Goal: Information Seeking & Learning: Learn about a topic

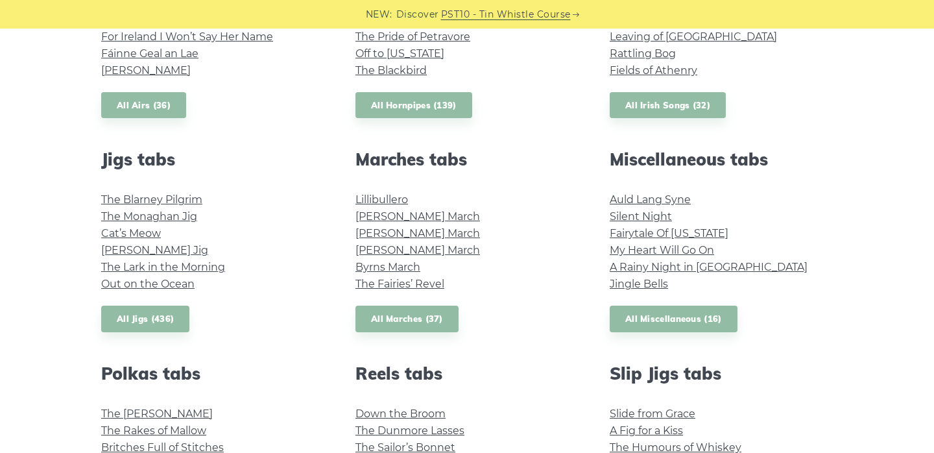
scroll to position [623, 0]
click at [676, 322] on link "All Miscellaneous (16)" at bounding box center [674, 319] width 128 height 27
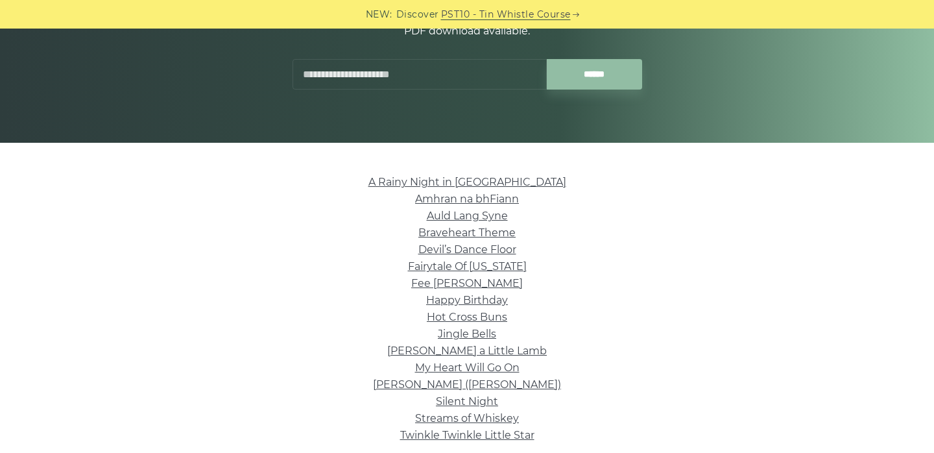
scroll to position [199, 0]
click at [497, 216] on link "Auld Lang Syne" at bounding box center [467, 215] width 81 height 12
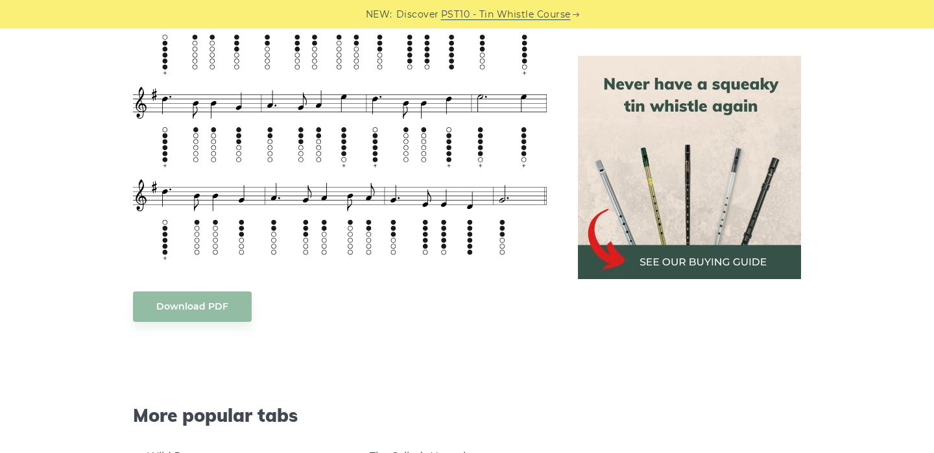
scroll to position [577, 0]
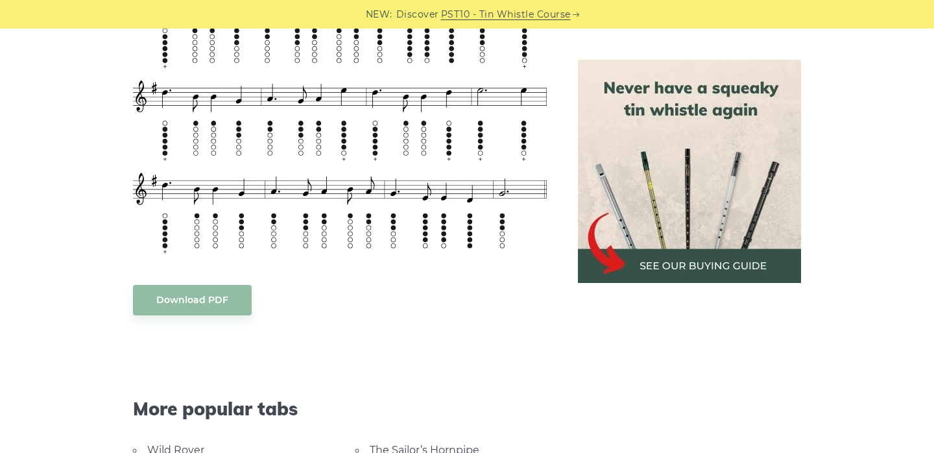
click at [662, 208] on img at bounding box center [689, 171] width 223 height 223
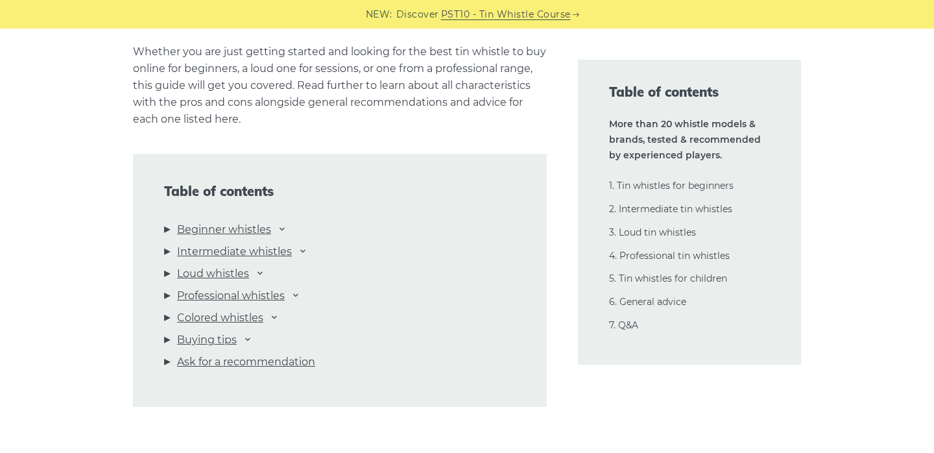
scroll to position [1333, 0]
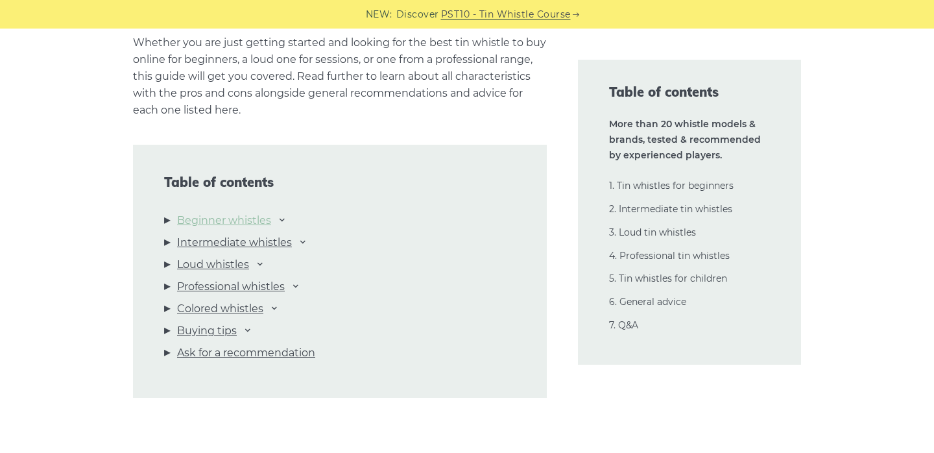
click at [265, 219] on link "Beginner whistles" at bounding box center [224, 220] width 94 height 17
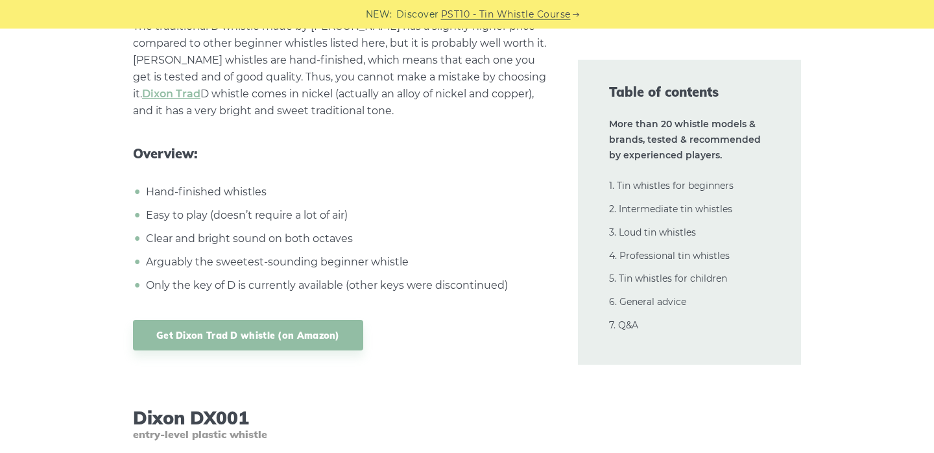
scroll to position [6055, 0]
click at [319, 332] on link "Get Dixon Trad D whistle (on Amazon)" at bounding box center [248, 334] width 230 height 30
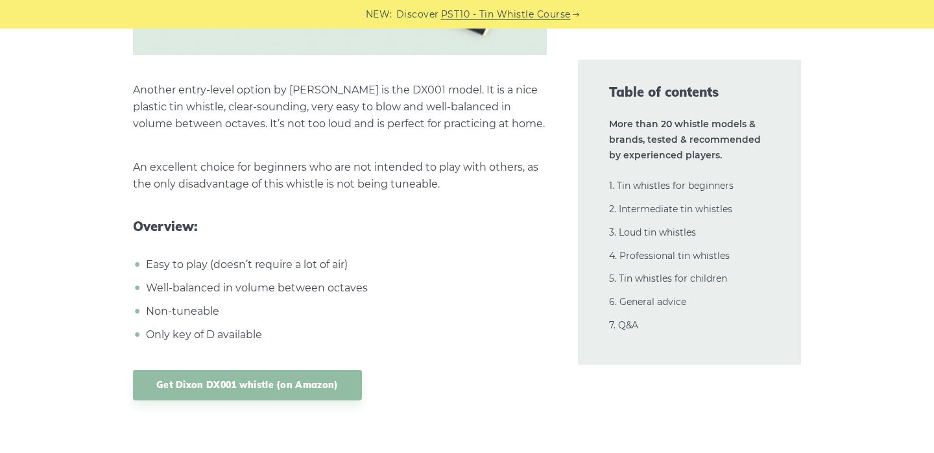
scroll to position [6656, 0]
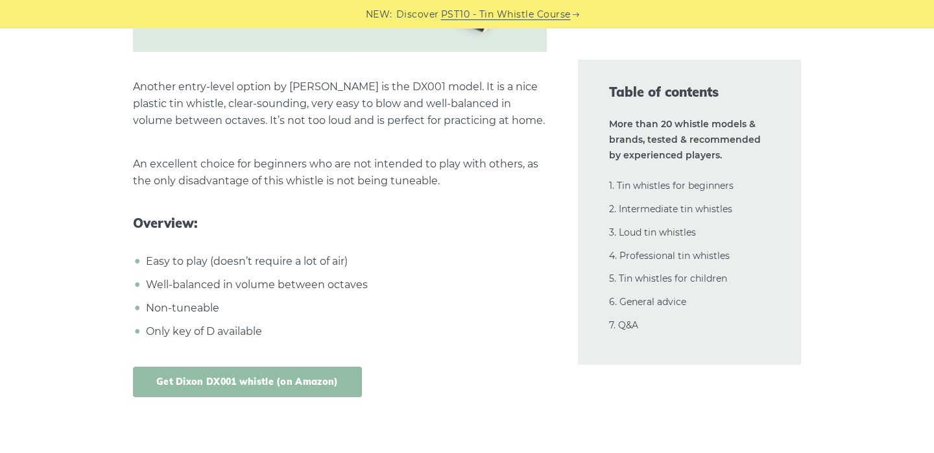
click at [314, 382] on link "Get Dixon DX001 whistle (on Amazon)" at bounding box center [247, 382] width 229 height 30
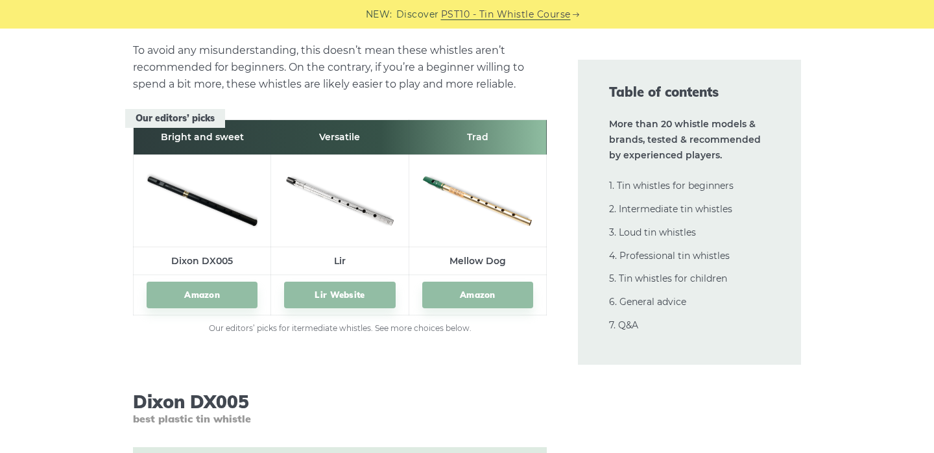
scroll to position [7232, 0]
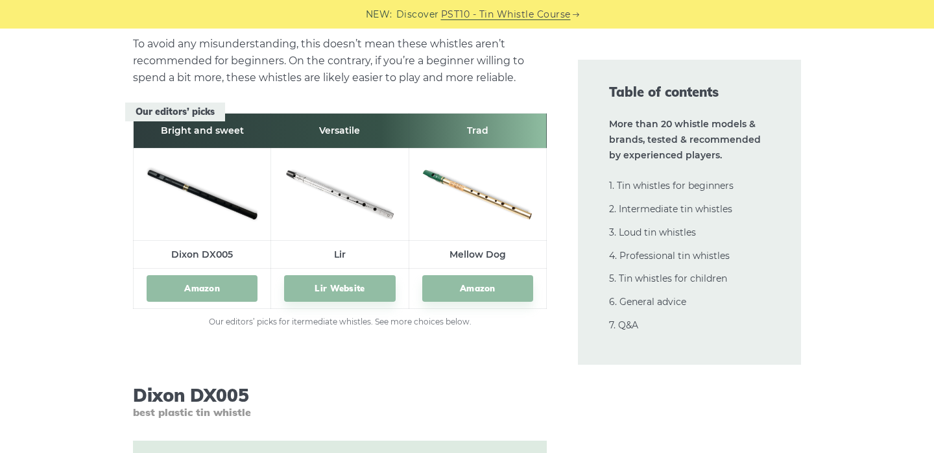
click at [220, 288] on link "Amazon" at bounding box center [202, 288] width 111 height 27
click at [357, 291] on link "Lir Website" at bounding box center [339, 288] width 111 height 27
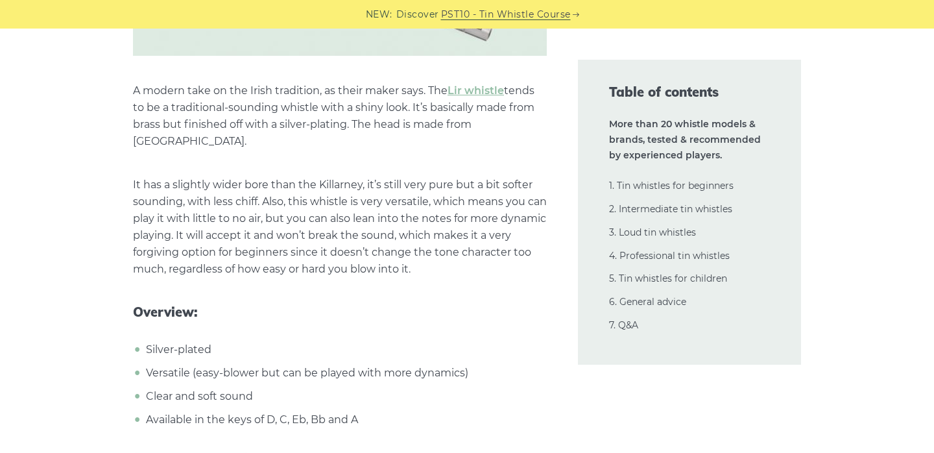
scroll to position [9262, 0]
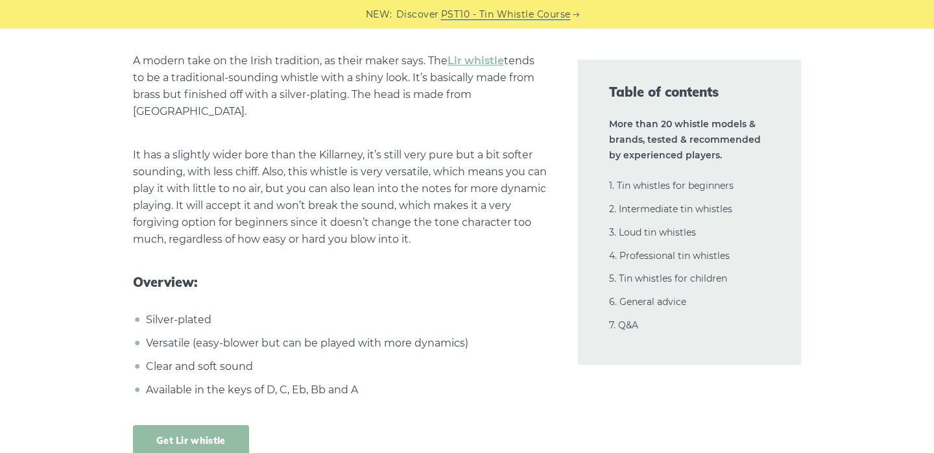
click at [219, 425] on link "Get Lir whistle" at bounding box center [191, 440] width 116 height 30
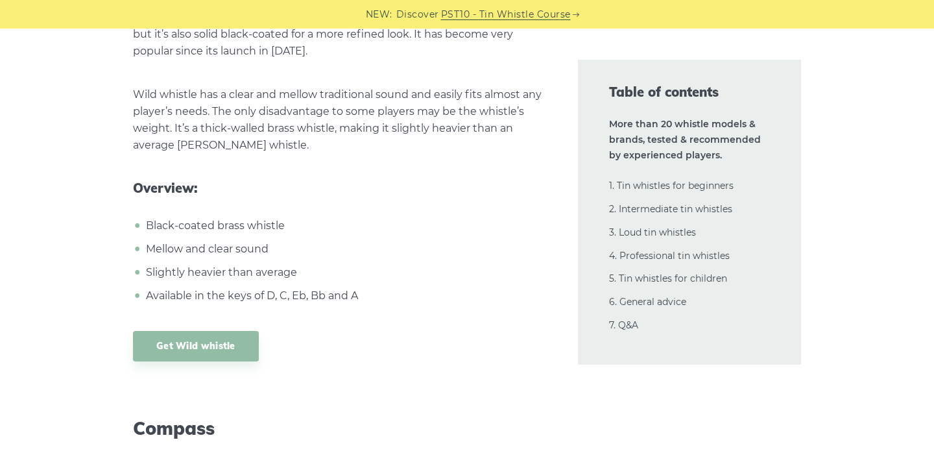
scroll to position [10782, 0]
click at [231, 330] on link "Get Wild whistle" at bounding box center [196, 345] width 126 height 30
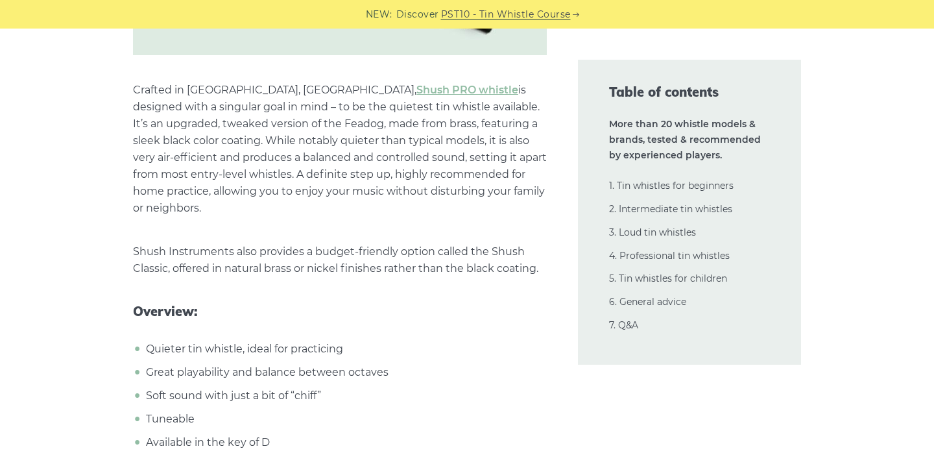
scroll to position [13451, 0]
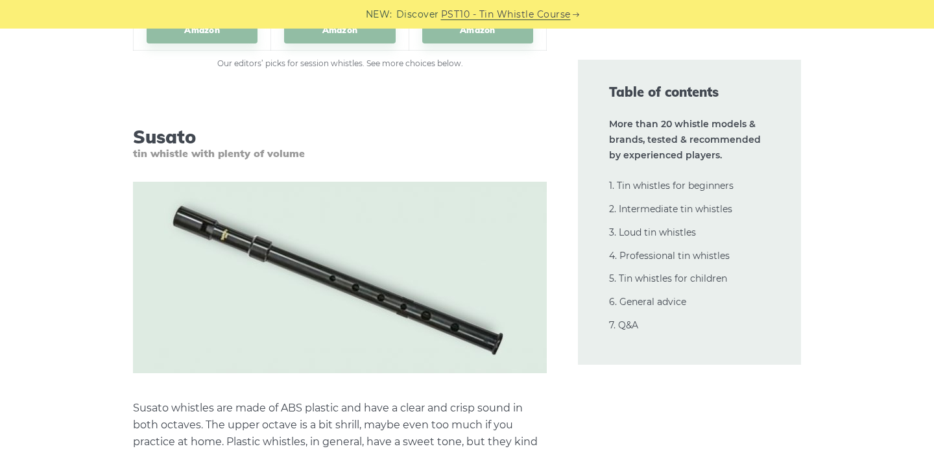
scroll to position [14416, 0]
click at [702, 256] on link "4. Professional tin whistles" at bounding box center [669, 256] width 121 height 12
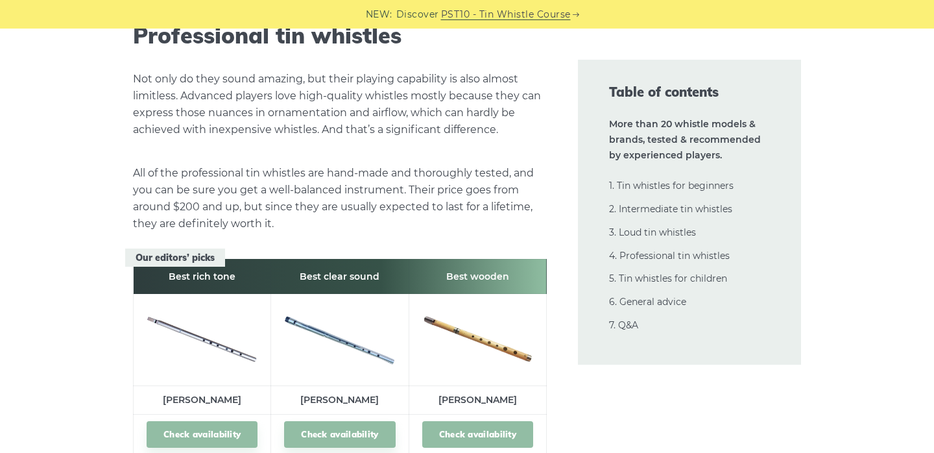
scroll to position [18297, 0]
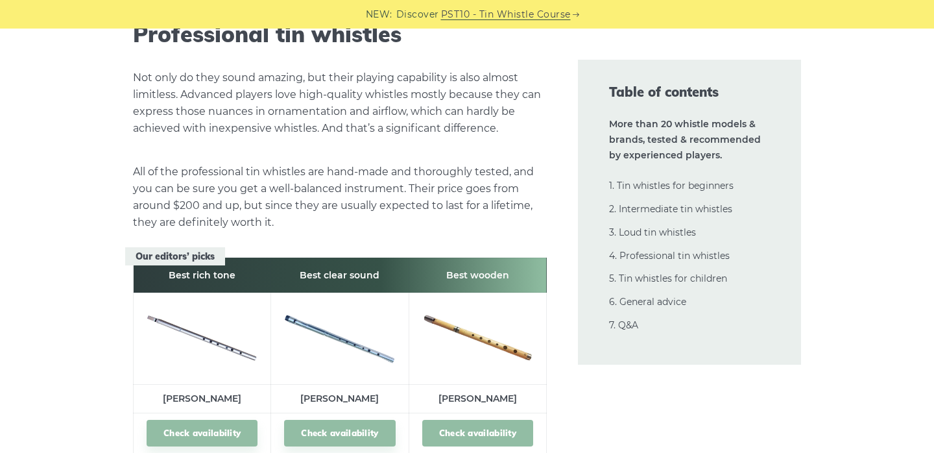
click at [494, 420] on link "Check availability" at bounding box center [477, 433] width 111 height 27
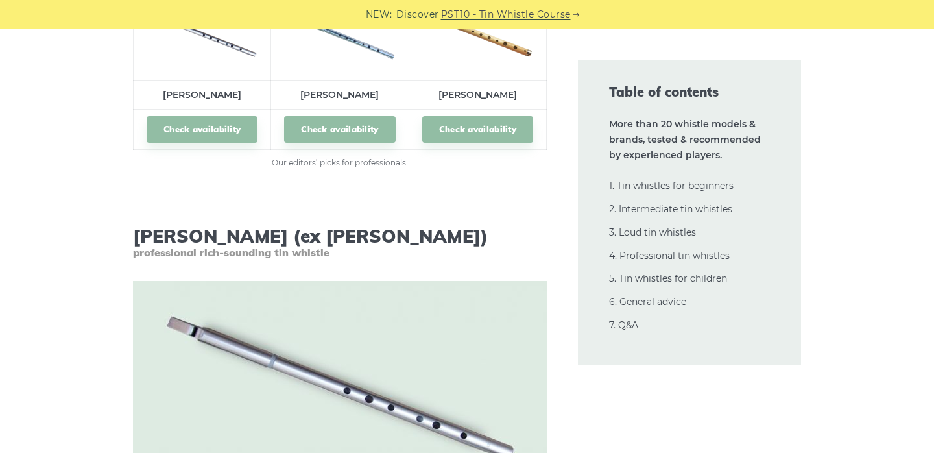
scroll to position [18610, 0]
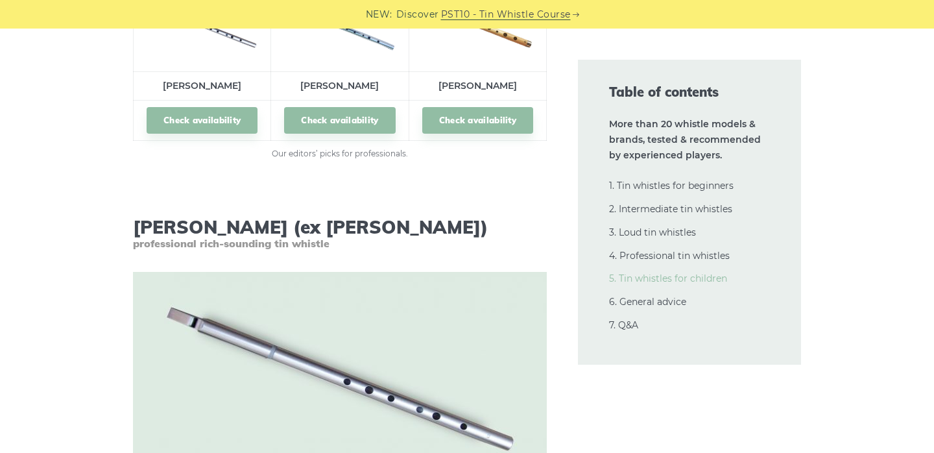
click at [639, 284] on link "5. Tin whistles for children" at bounding box center [668, 279] width 118 height 12
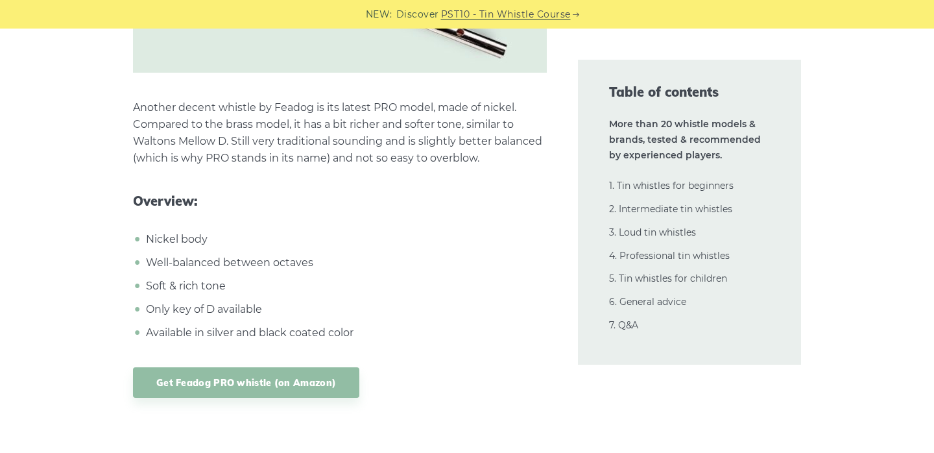
scroll to position [3847, 0]
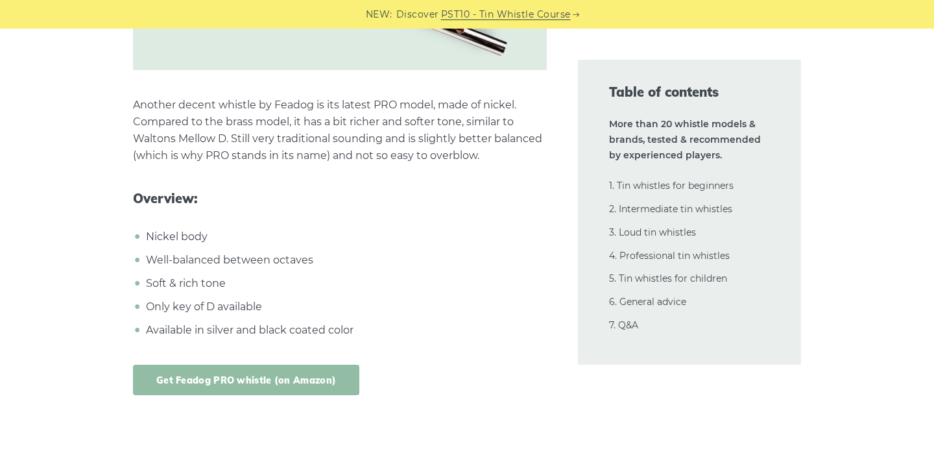
click at [308, 387] on link "Get Feadog PRO whistle (on Amazon)" at bounding box center [246, 380] width 226 height 30
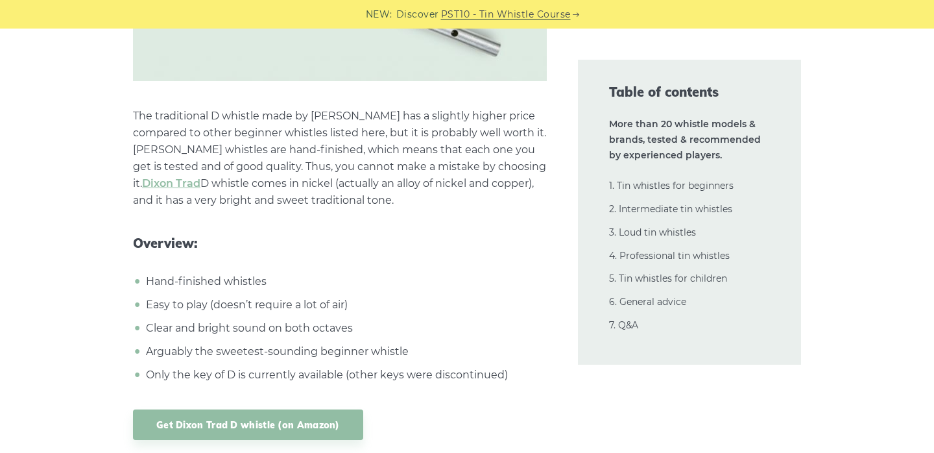
scroll to position [5967, 0]
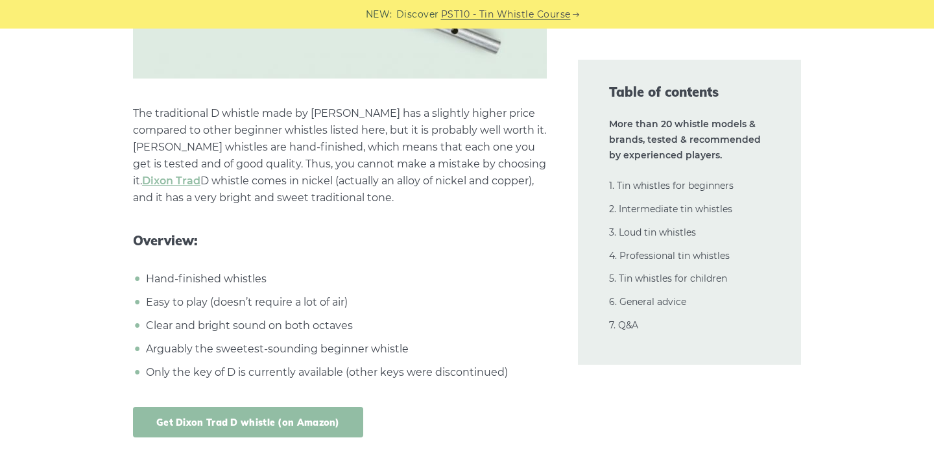
click at [321, 422] on link "Get Dixon Trad D whistle (on Amazon)" at bounding box center [248, 422] width 230 height 30
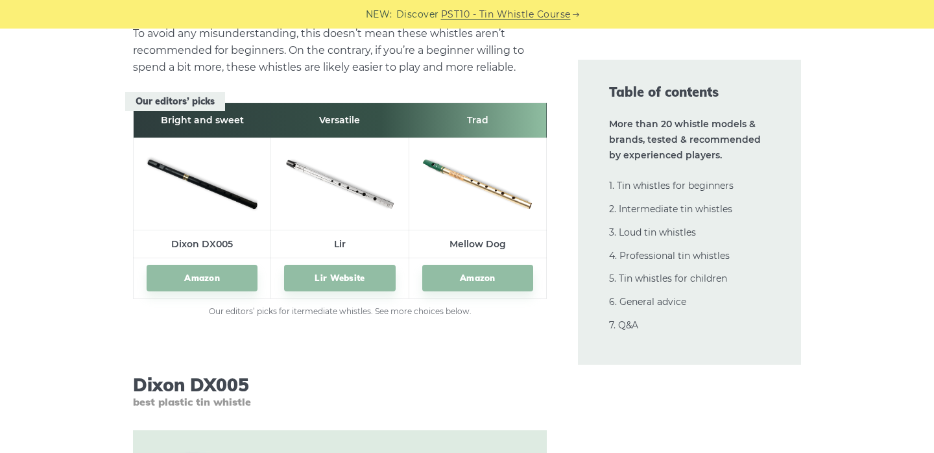
scroll to position [7251, 0]
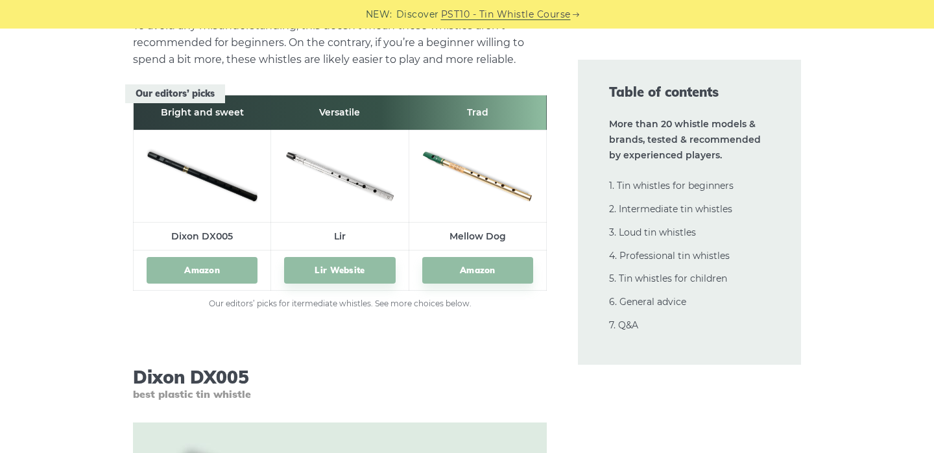
click at [221, 269] on link "Amazon" at bounding box center [202, 270] width 111 height 27
click at [322, 271] on link "Lir Website" at bounding box center [339, 270] width 111 height 27
click at [485, 267] on link "Amazon" at bounding box center [477, 270] width 111 height 27
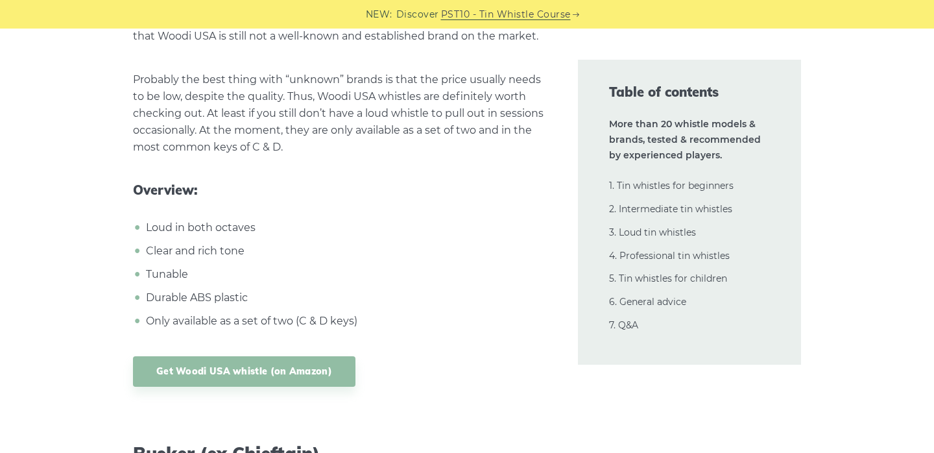
scroll to position [15707, 0]
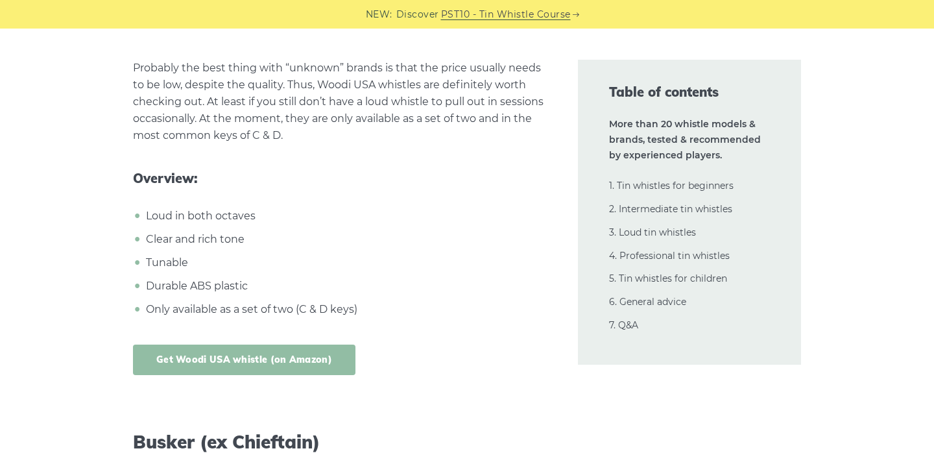
click at [265, 345] on link "Get Woodi USA whistle (on Amazon)" at bounding box center [244, 360] width 223 height 30
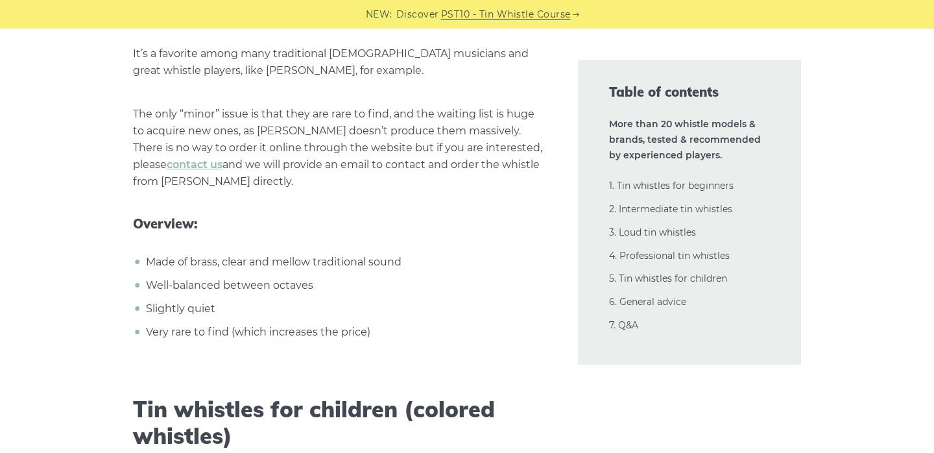
scroll to position [23367, 0]
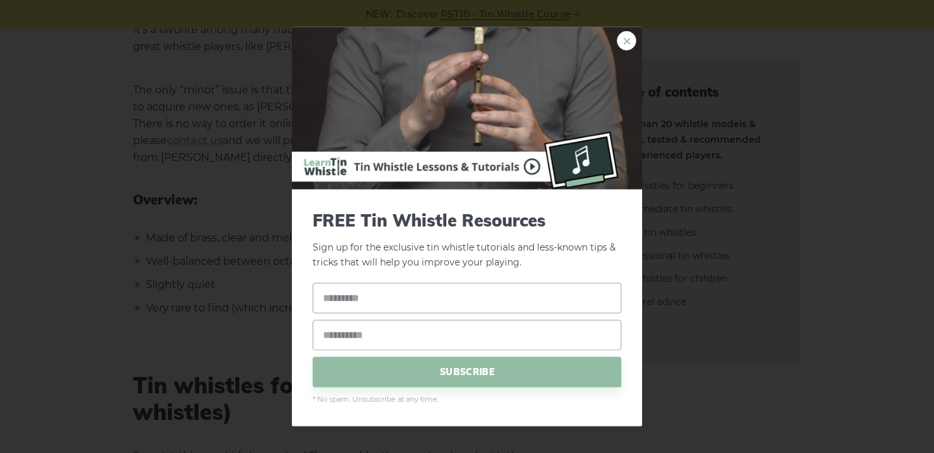
click at [618, 43] on link "×" at bounding box center [626, 40] width 19 height 19
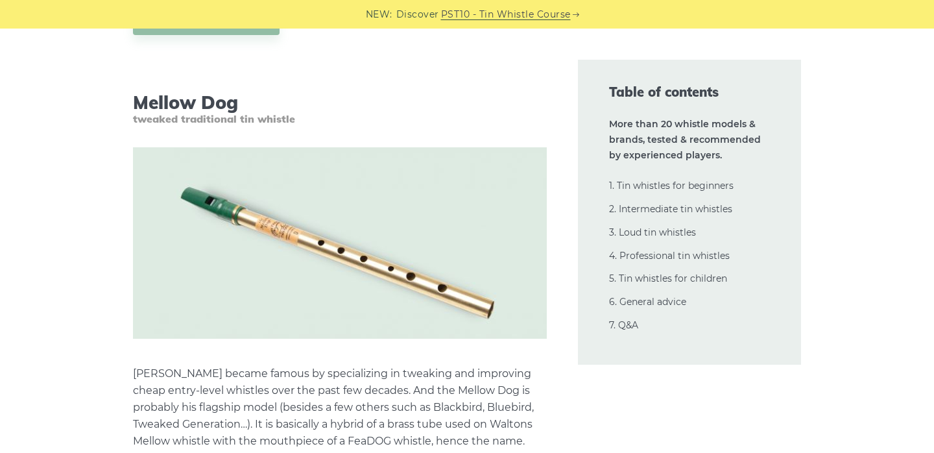
scroll to position [11847, 0]
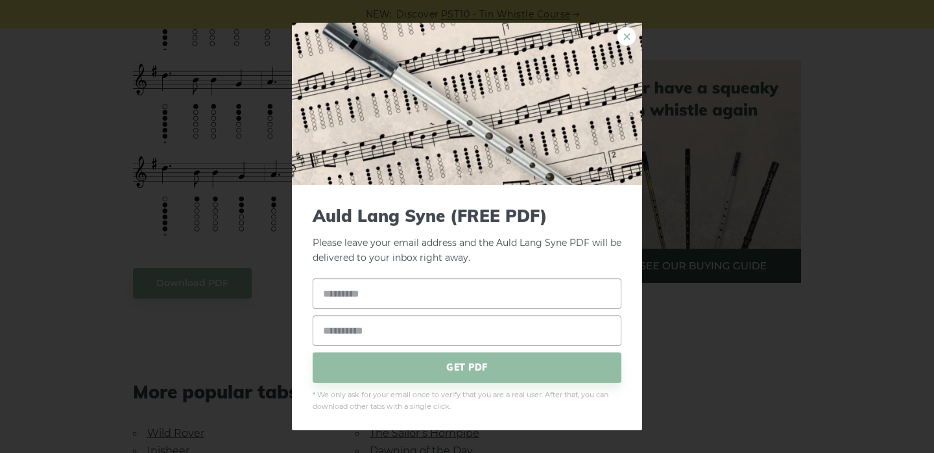
click at [626, 27] on link "×" at bounding box center [626, 36] width 19 height 19
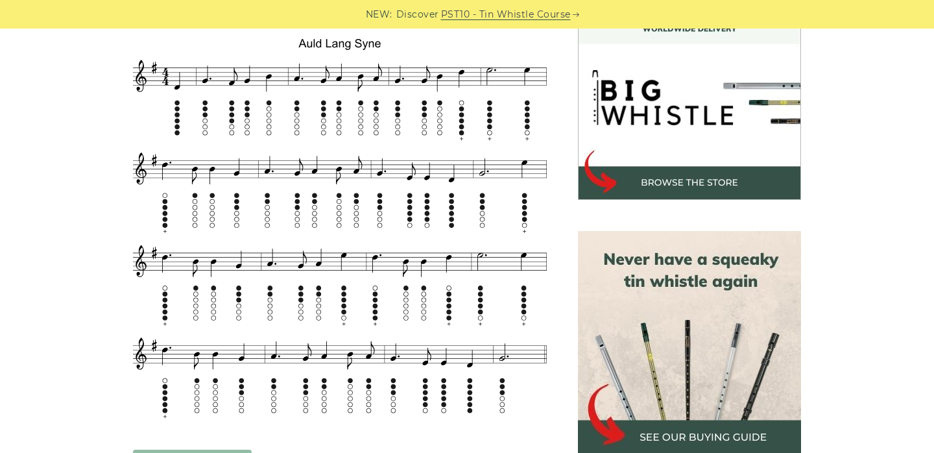
scroll to position [394, 0]
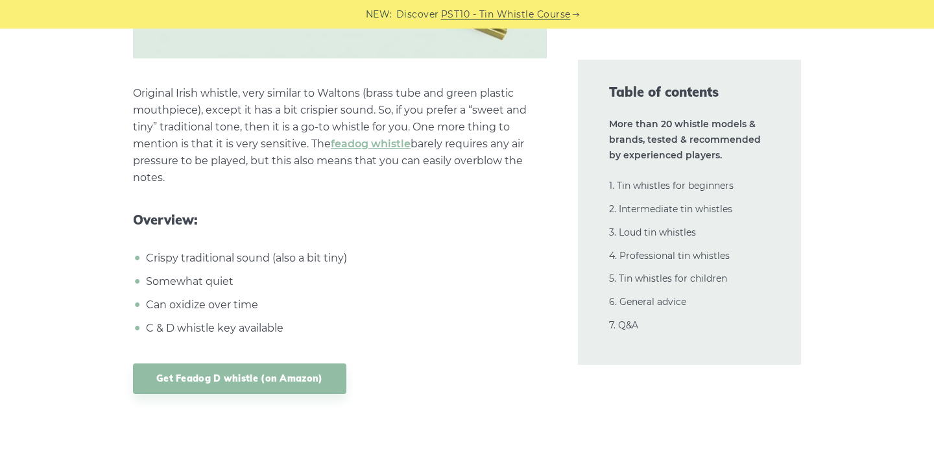
scroll to position [3221, 0]
click at [302, 378] on link "Get Feadog D whistle (on Amazon)" at bounding box center [239, 378] width 213 height 30
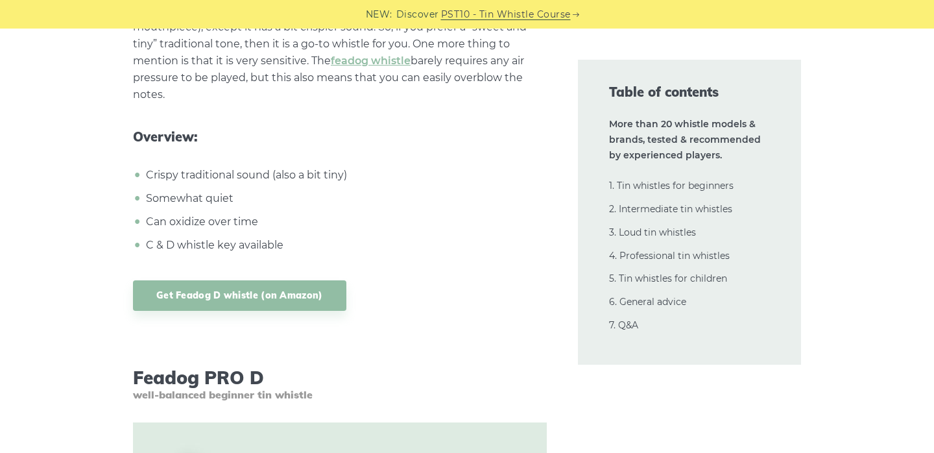
scroll to position [3317, 0]
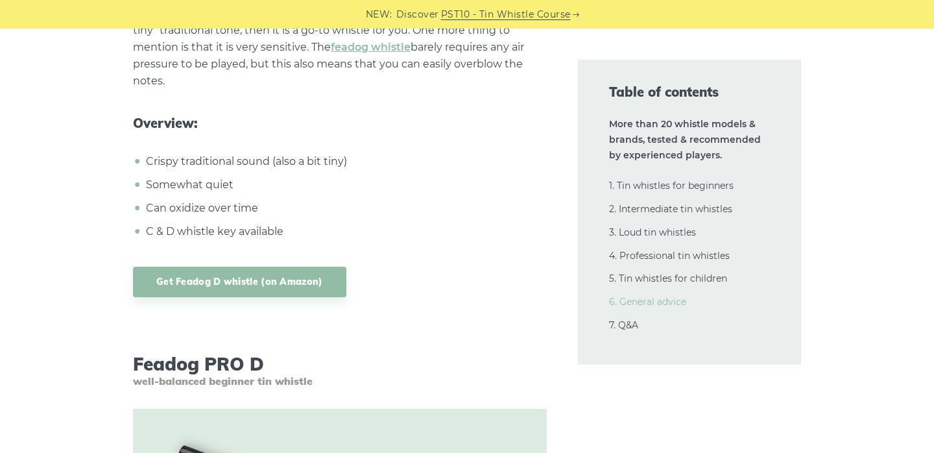
click at [632, 301] on link "6. General advice" at bounding box center [647, 302] width 77 height 12
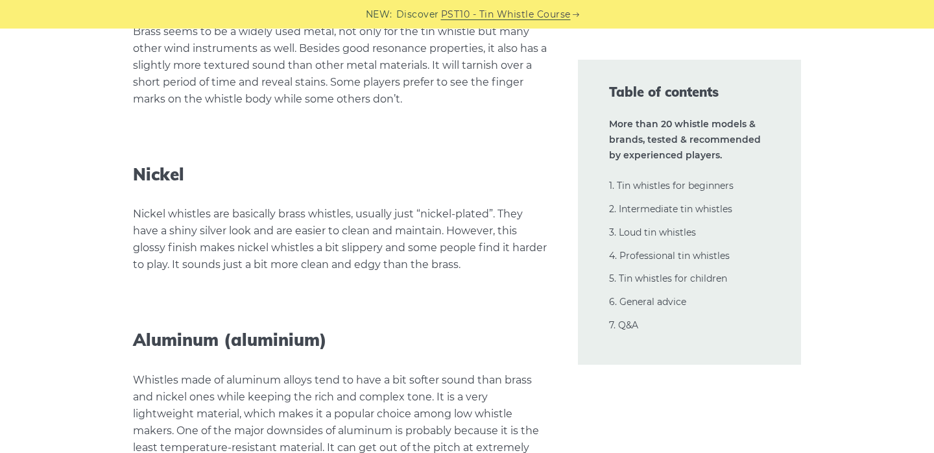
scroll to position [28899, 0]
